Goal: Check status: Check status

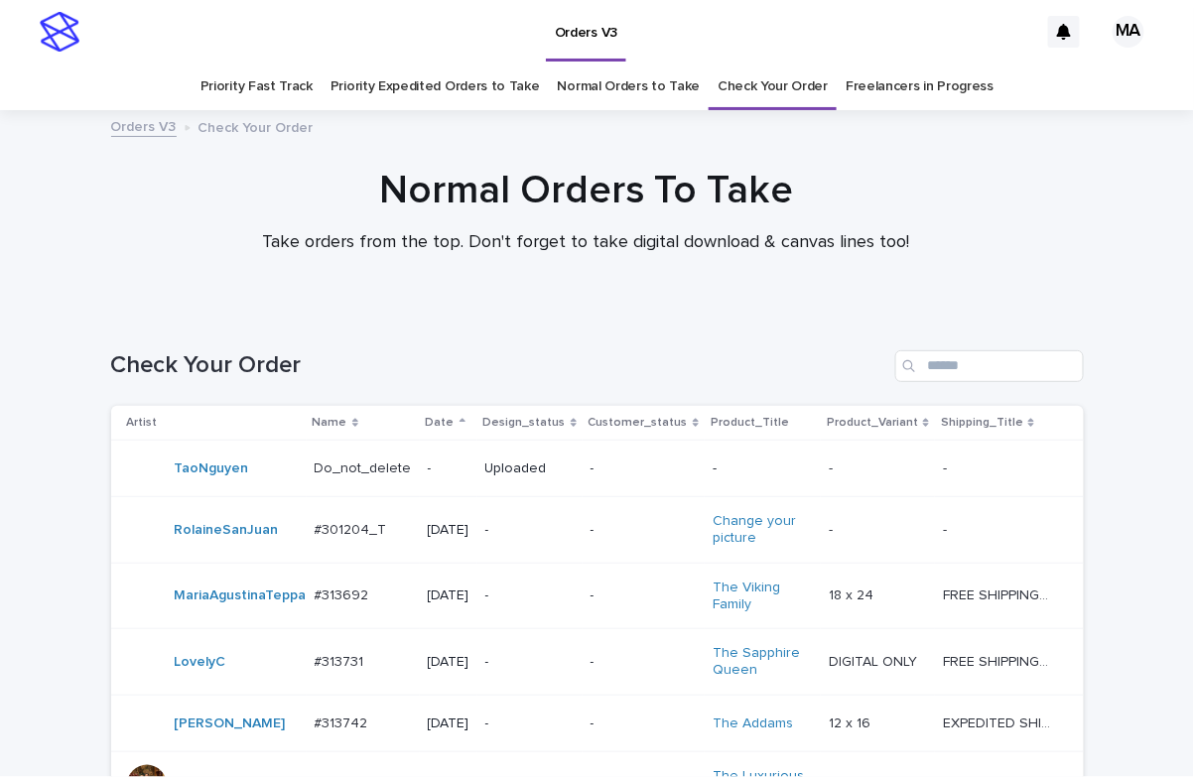
scroll to position [542, 0]
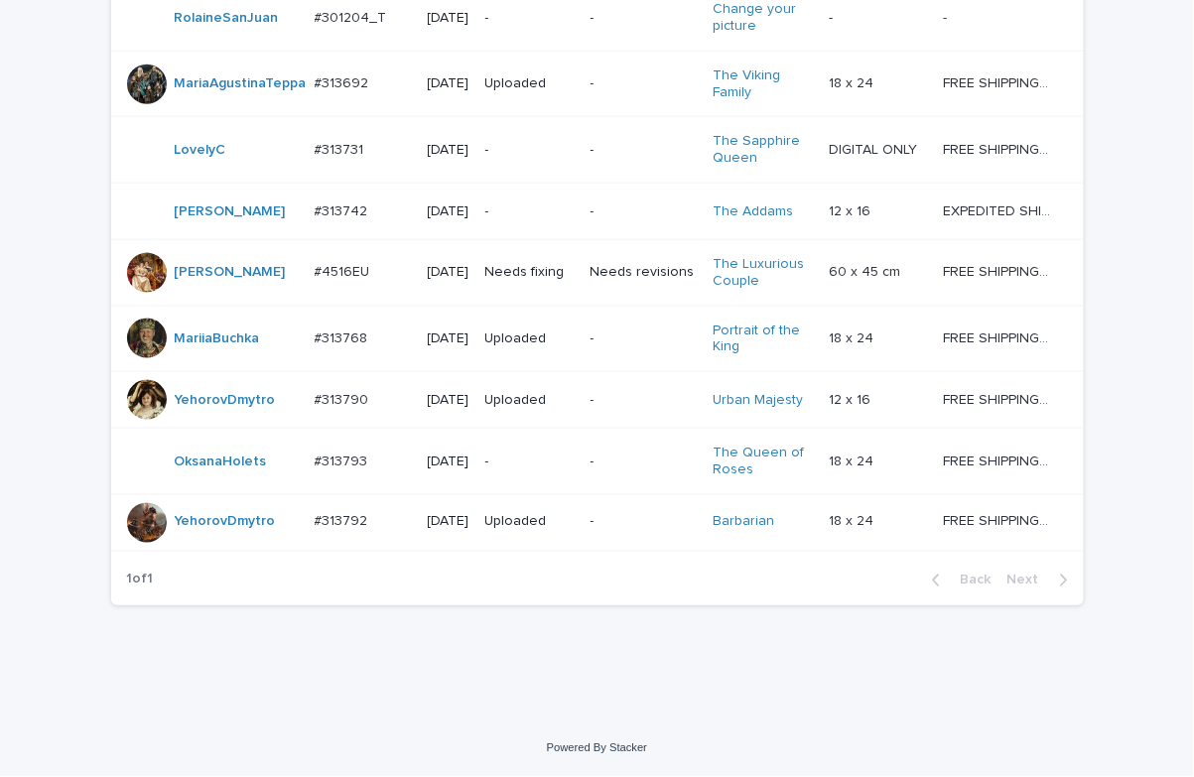
click at [11, 68] on div "Loading... Saving… Loading... Saving… Check Your Order Artist Name Date Design_…" at bounding box center [597, 259] width 1194 height 922
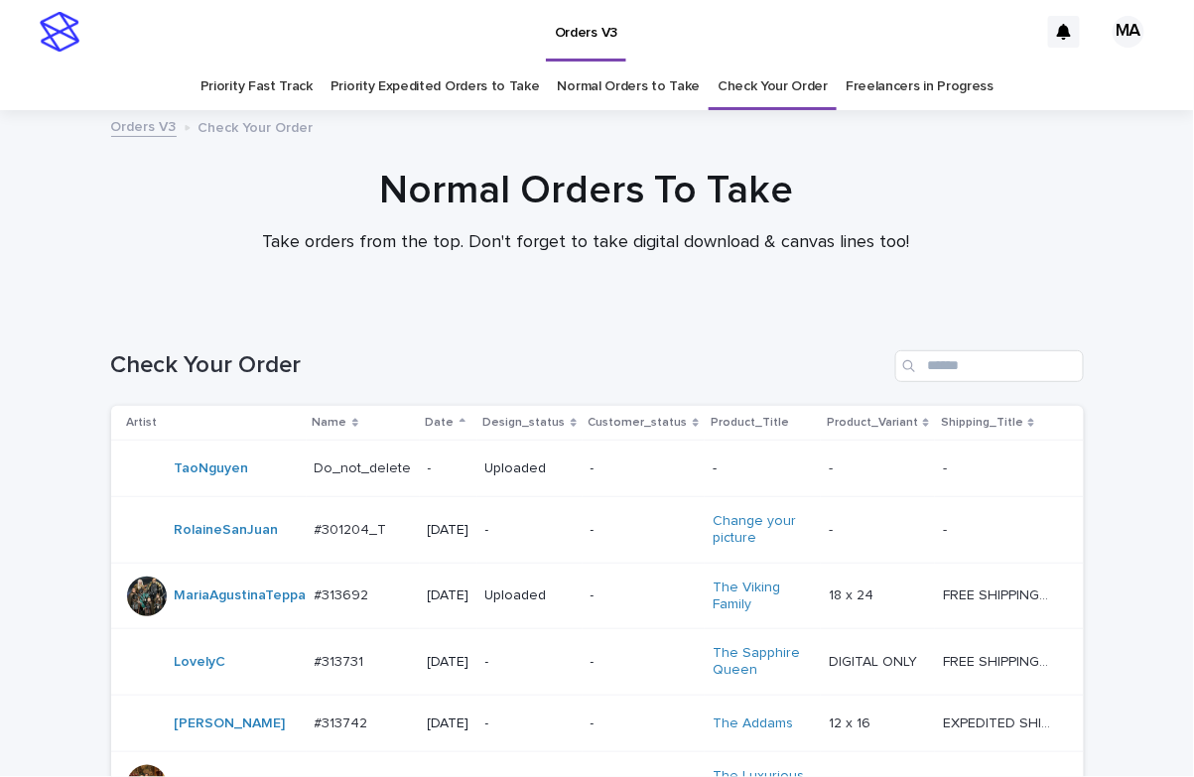
scroll to position [542, 0]
